Goal: Transaction & Acquisition: Purchase product/service

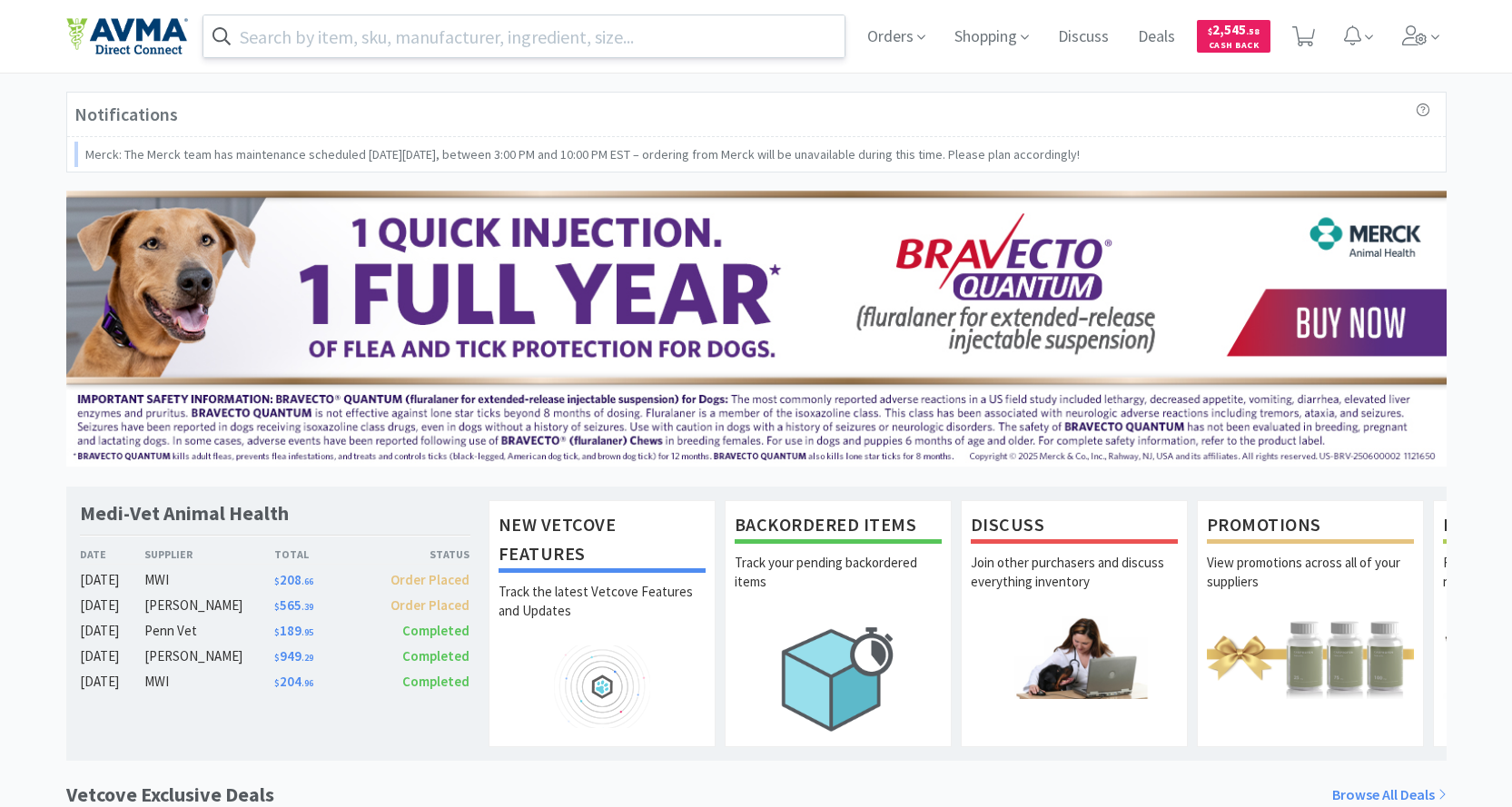
click at [350, 35] on input "text" at bounding box center [525, 36] width 642 height 42
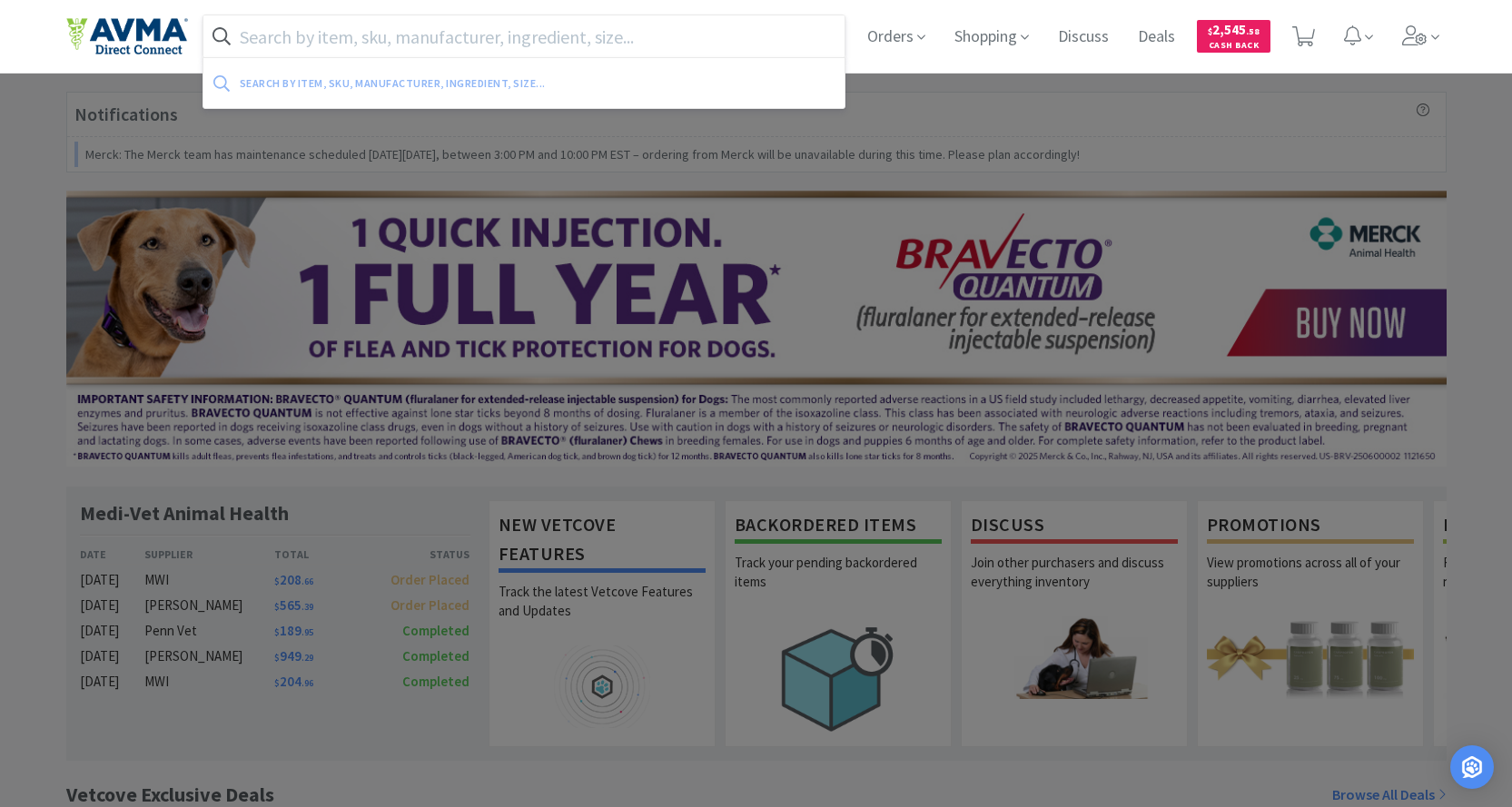
paste input "041963"
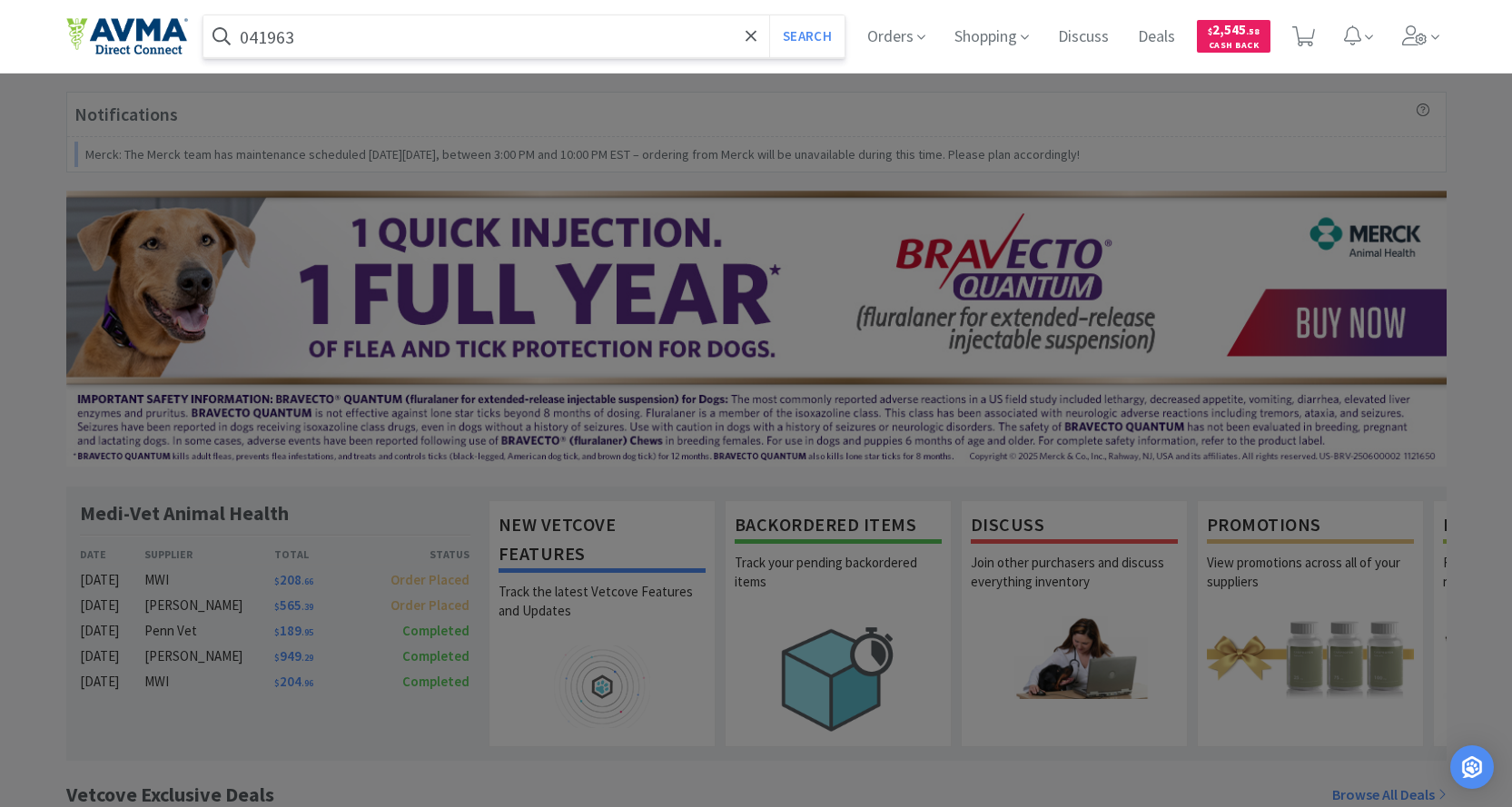
type input "041963"
click at [769, 15] on button "Search" at bounding box center [806, 36] width 75 height 42
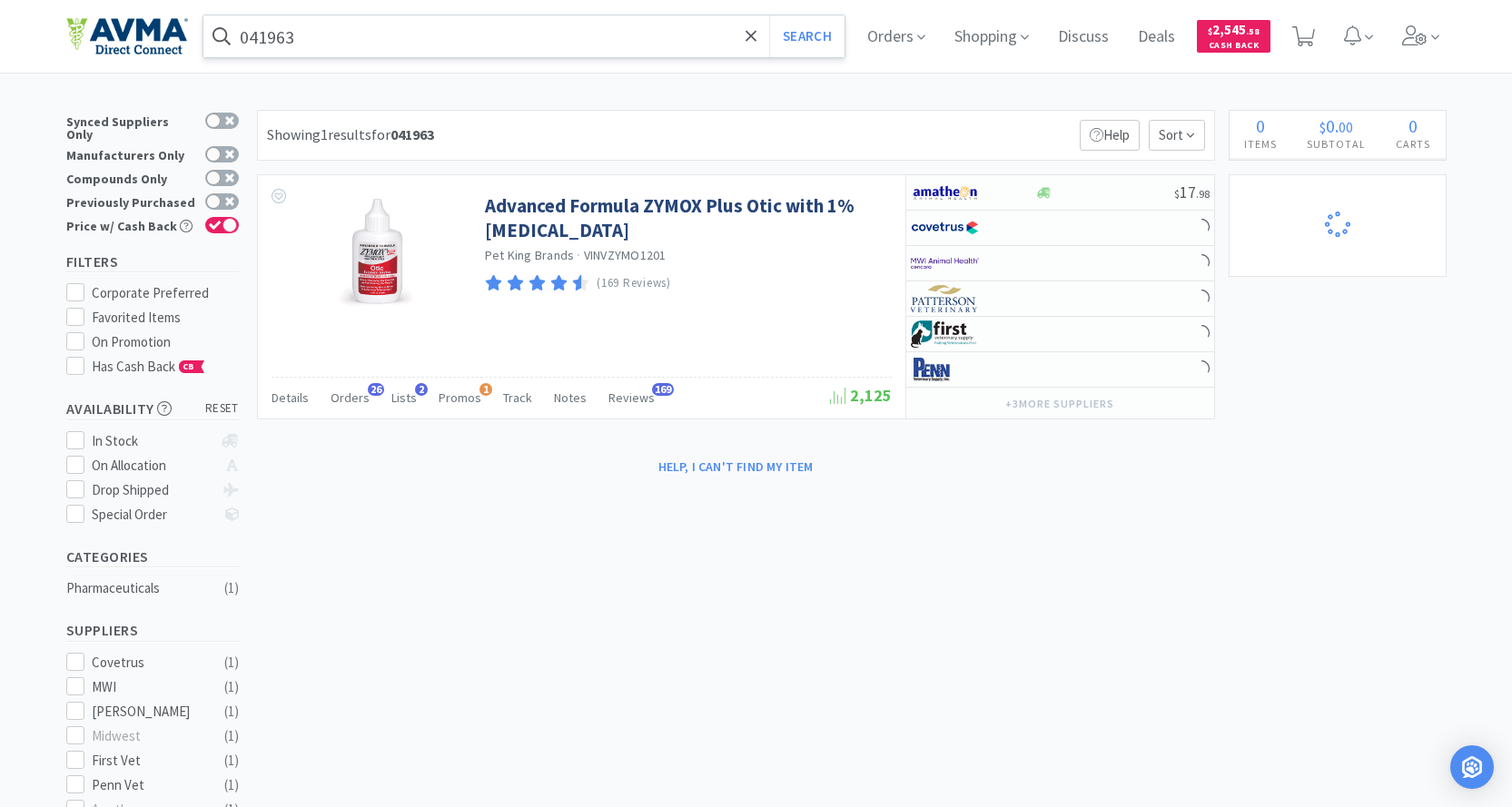
select select "1"
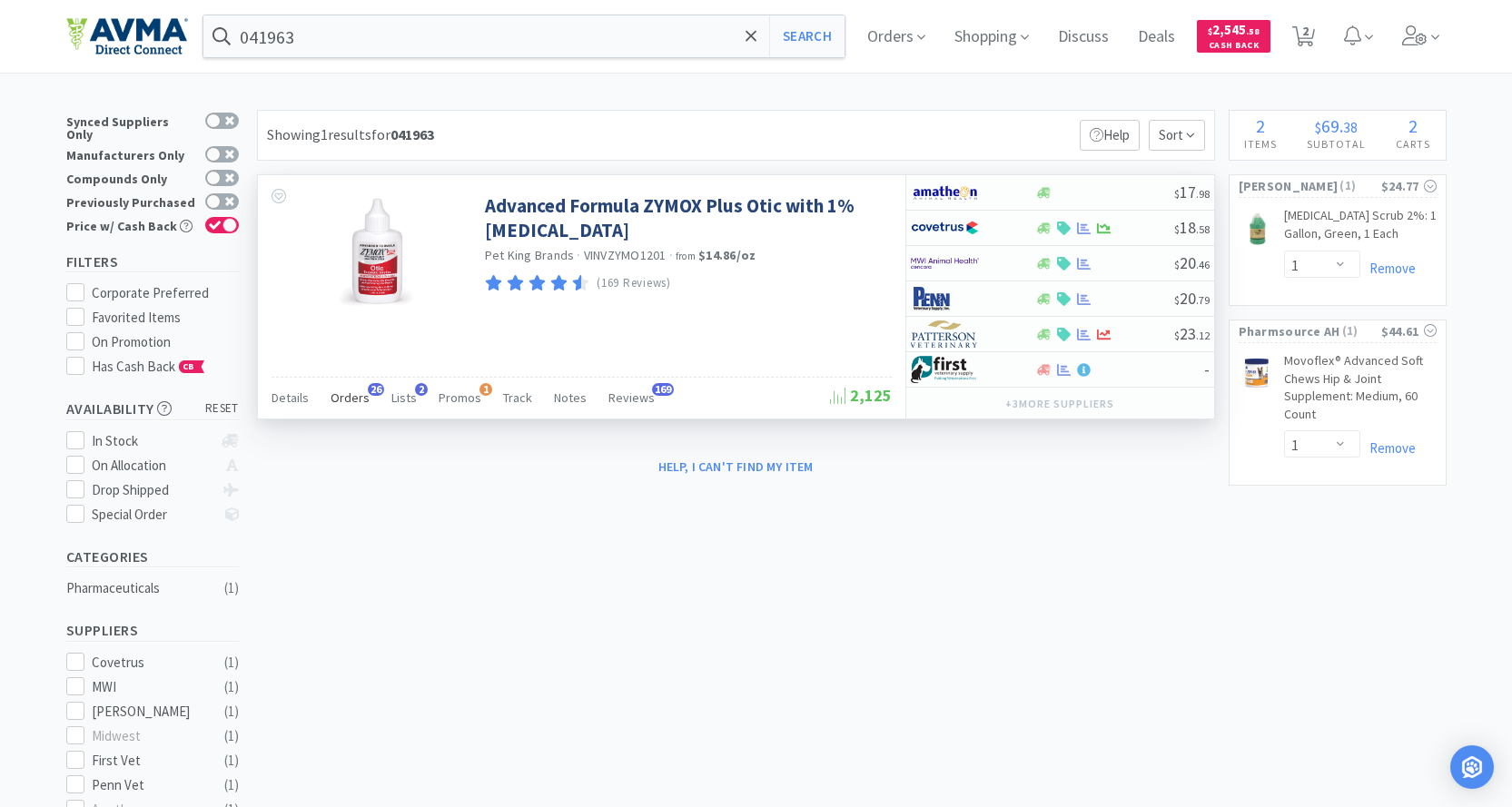
click at [356, 399] on span "Orders" at bounding box center [349, 397] width 39 height 16
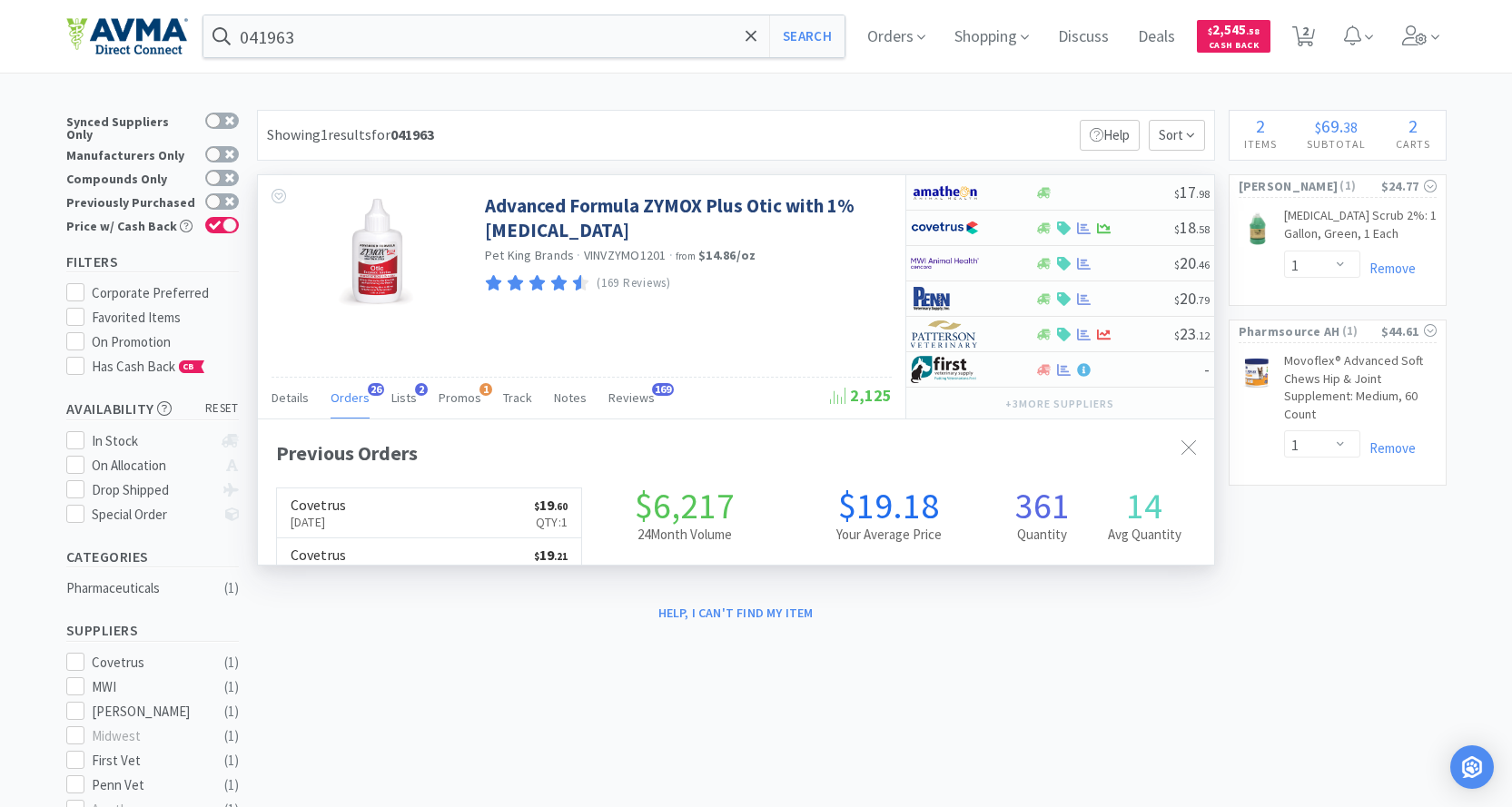
scroll to position [486, 956]
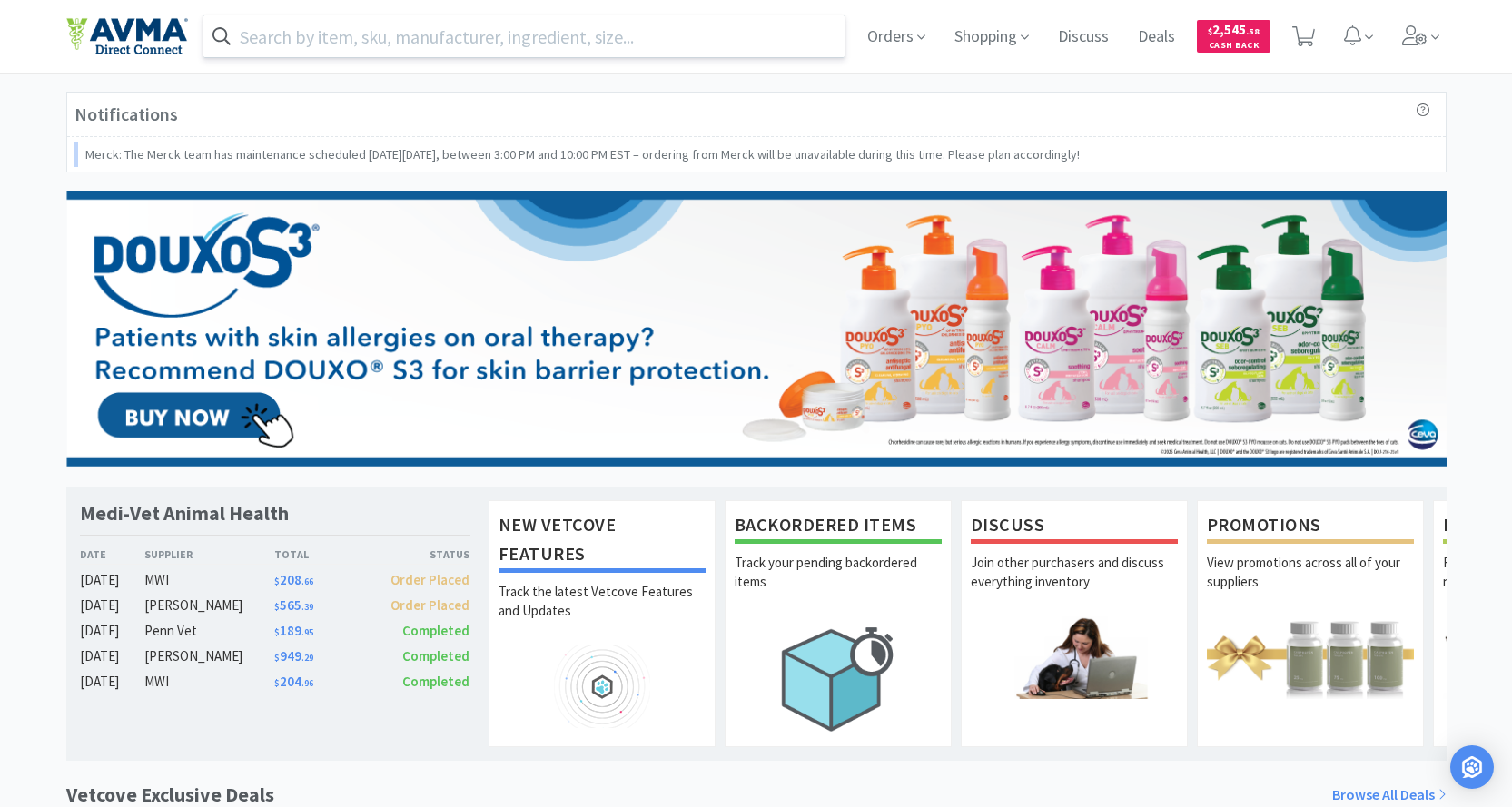
click at [428, 37] on input "text" at bounding box center [525, 36] width 642 height 42
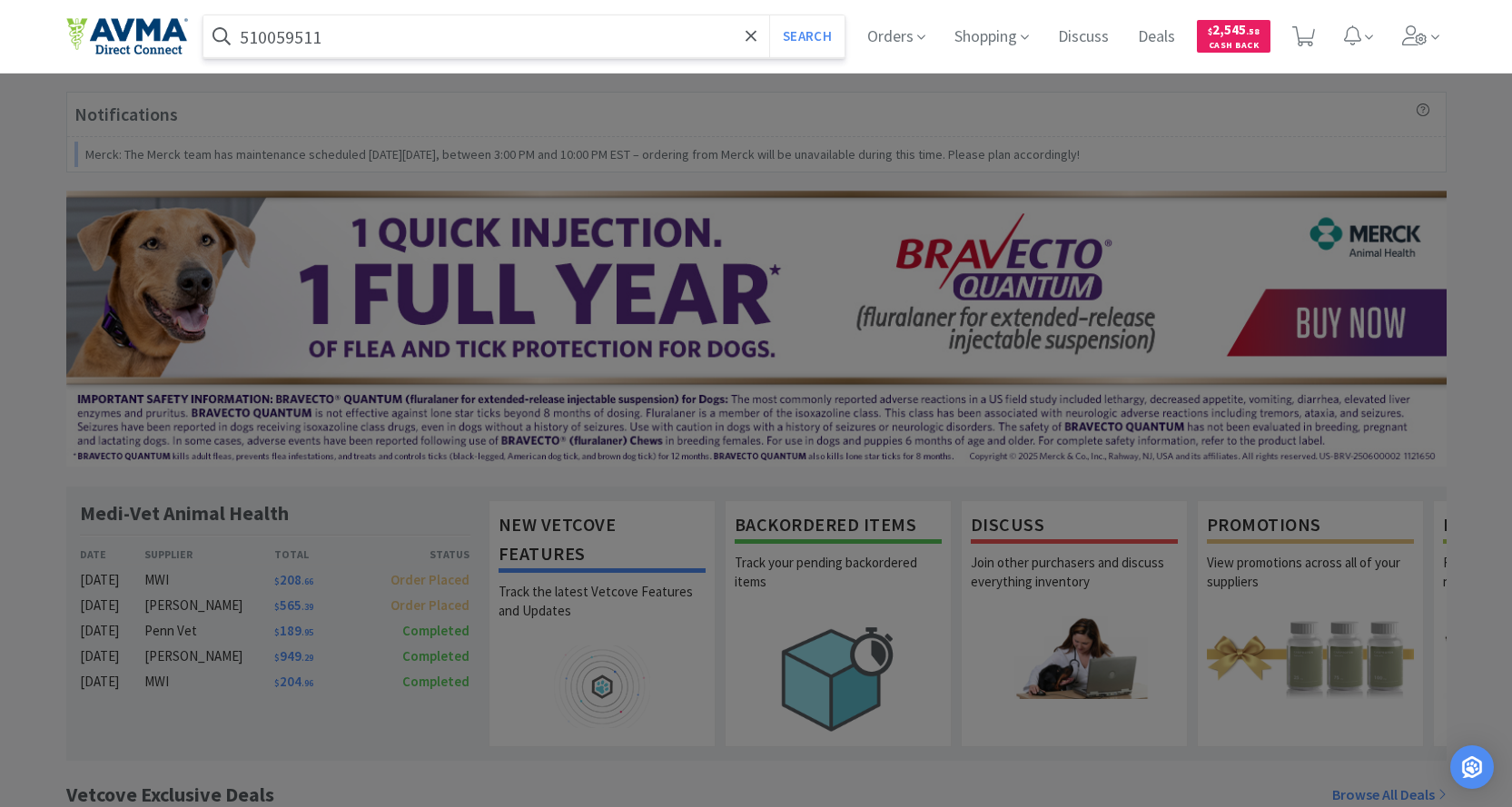
type input "510059511"
click at [769, 15] on button "Search" at bounding box center [806, 36] width 75 height 42
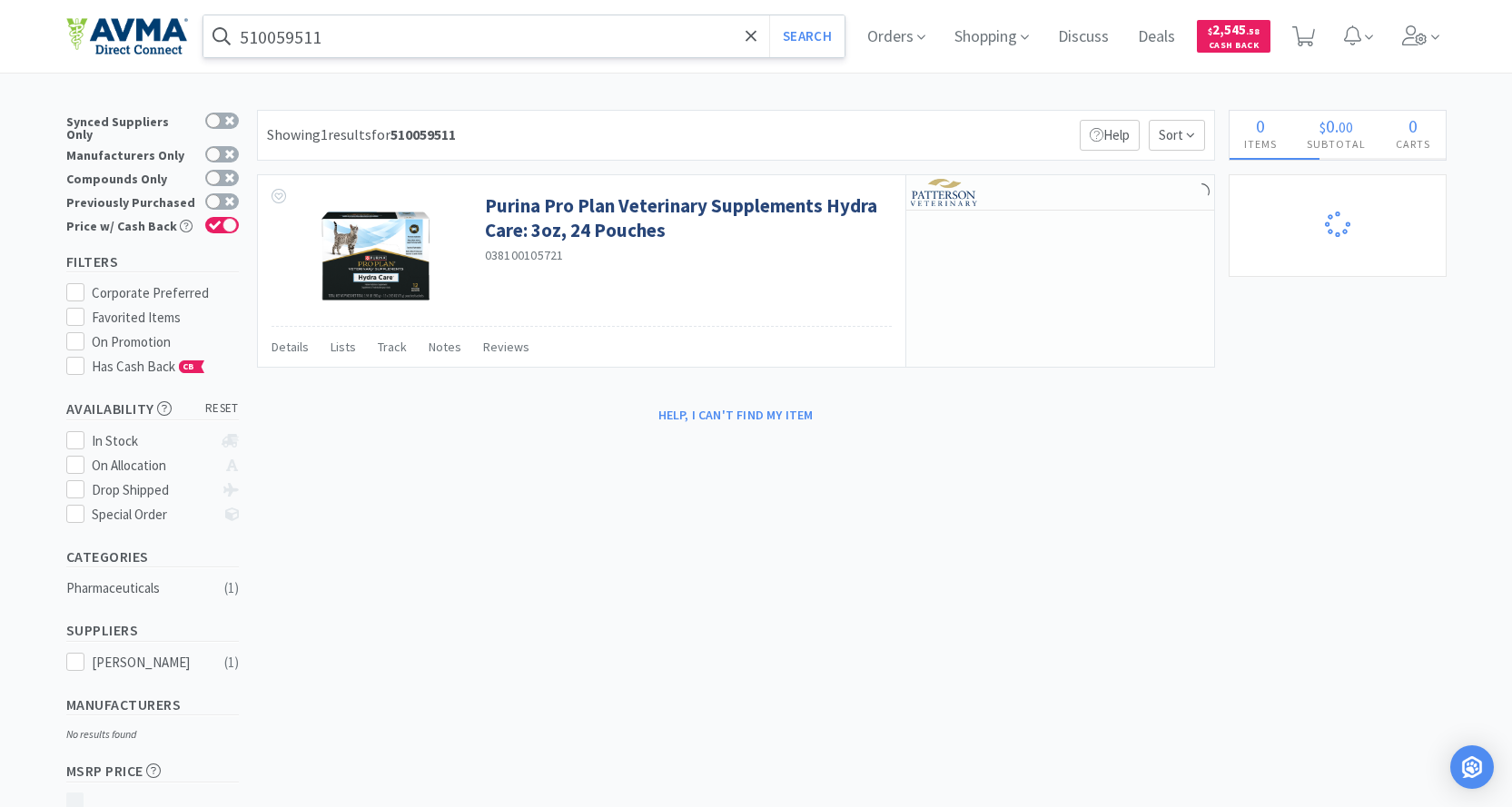
select select "1"
